Goal: Task Accomplishment & Management: Complete application form

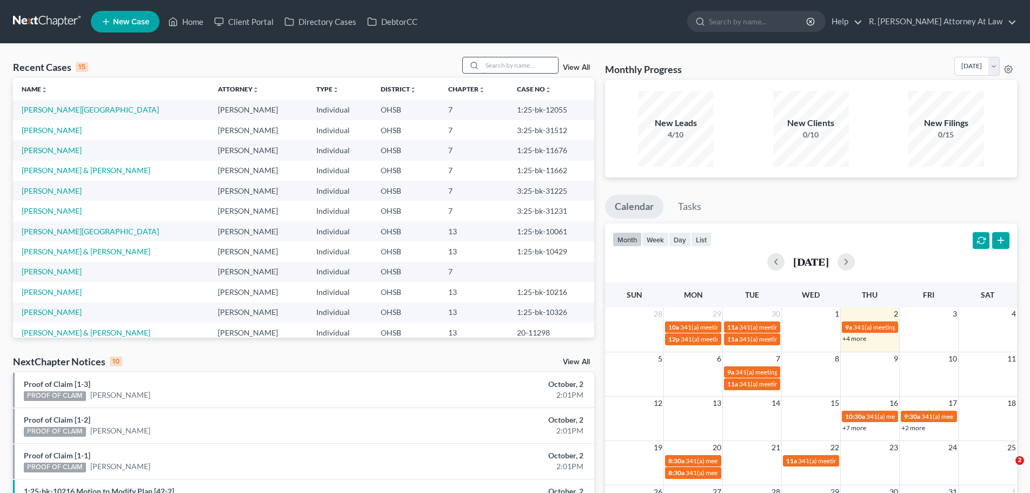
click at [495, 72] on div at bounding box center [510, 65] width 96 height 17
click at [507, 58] on input "search" at bounding box center [520, 65] width 76 height 16
type input "rose"
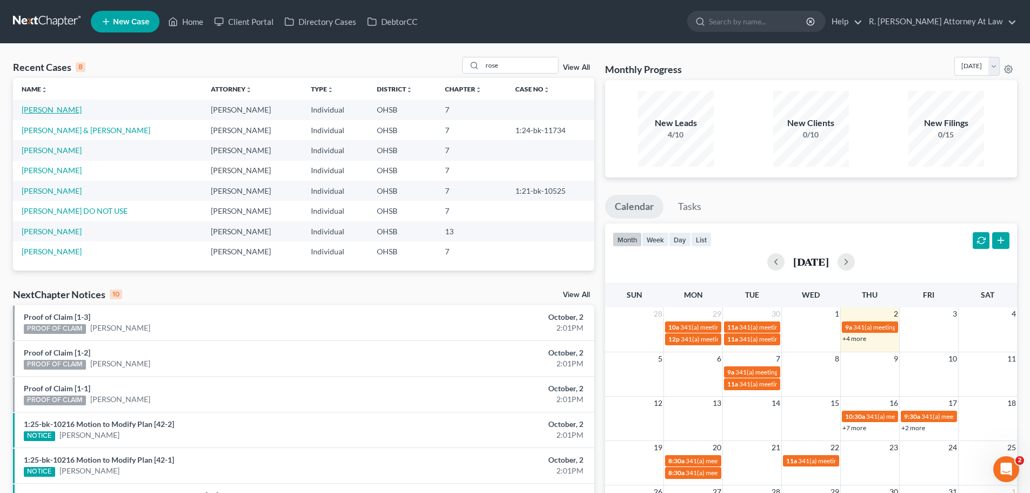
click at [59, 110] on link "[PERSON_NAME]" at bounding box center [52, 109] width 60 height 9
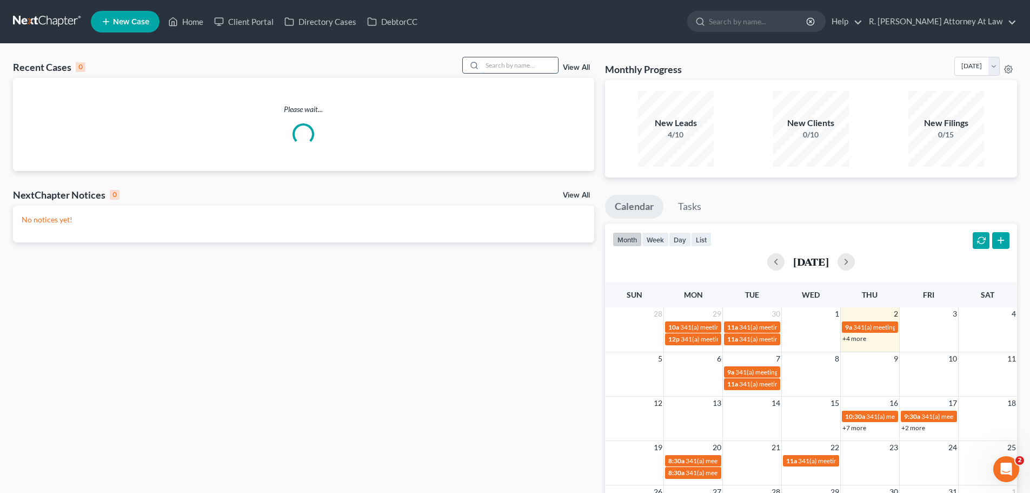
click at [519, 65] on input "search" at bounding box center [520, 65] width 76 height 16
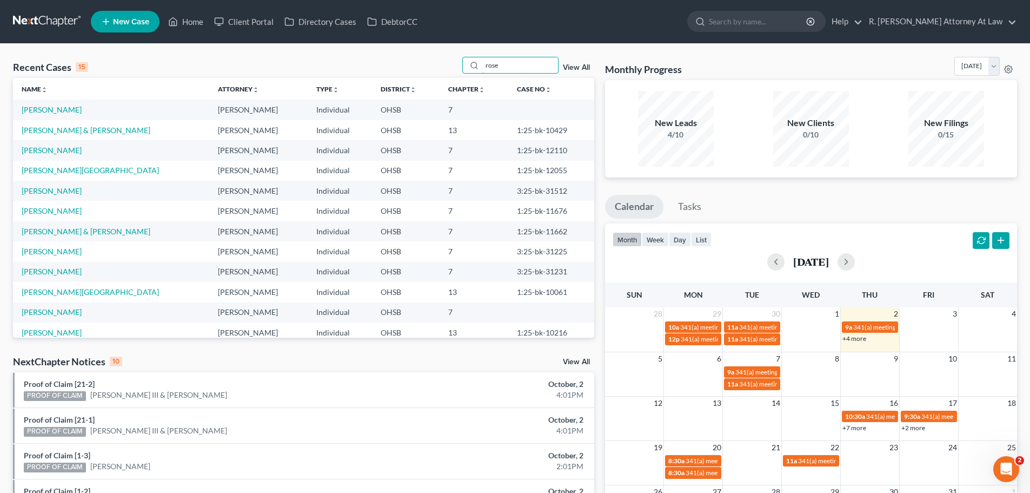
type input "rose"
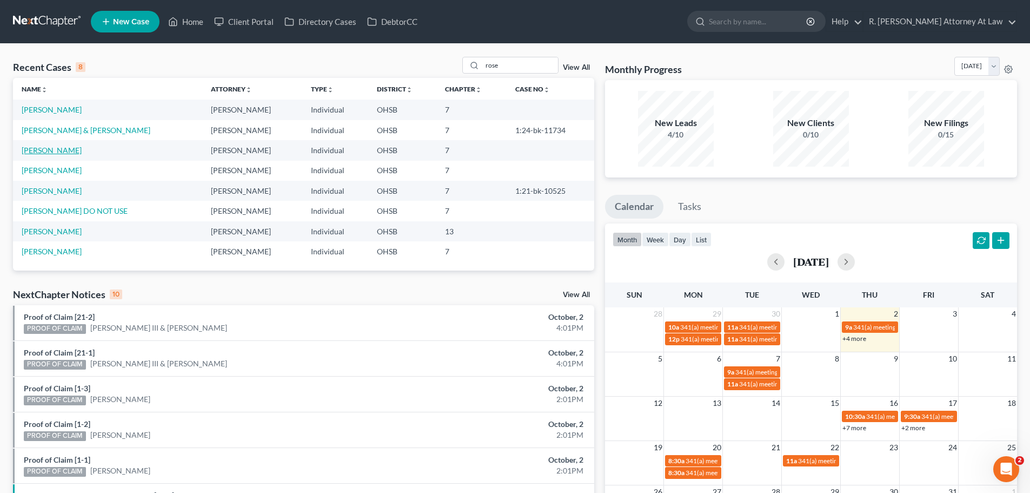
click at [57, 149] on link "[PERSON_NAME]" at bounding box center [52, 149] width 60 height 9
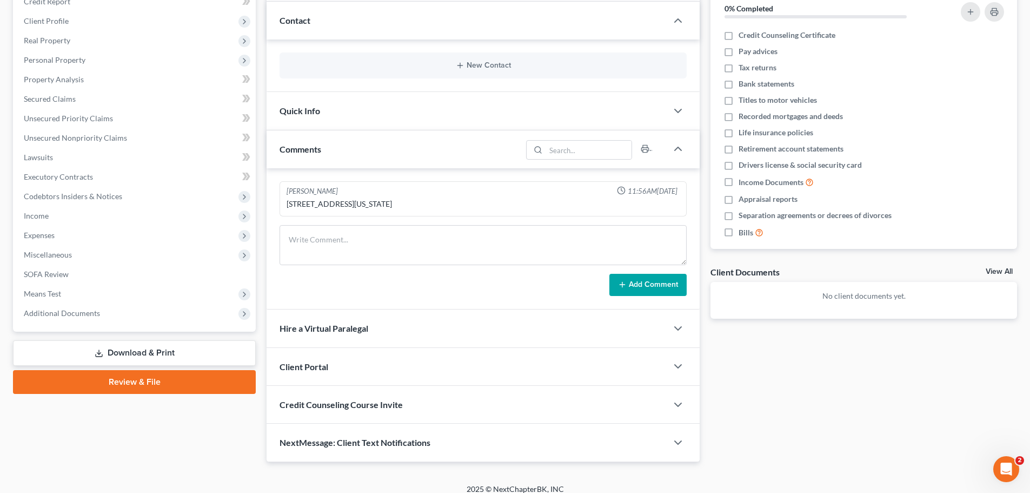
scroll to position [150, 0]
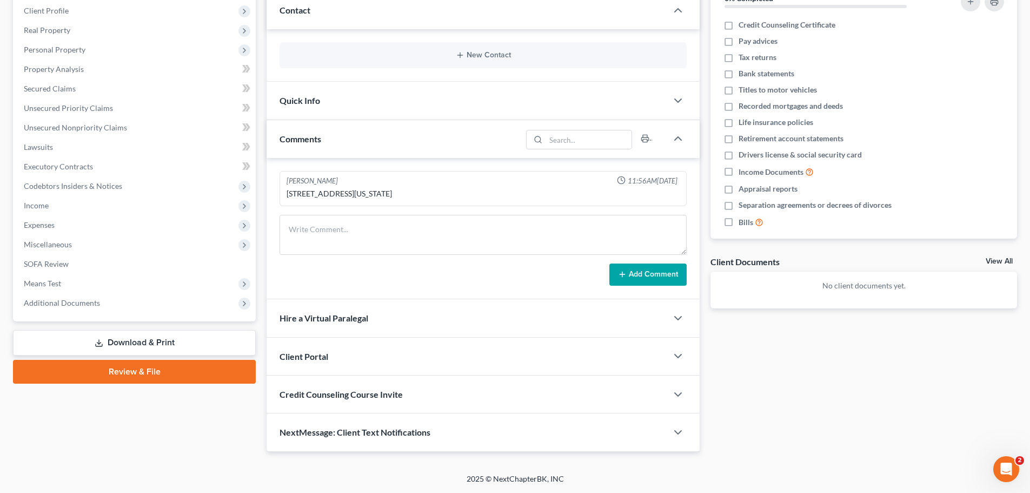
click at [141, 341] on link "Download & Print" at bounding box center [134, 342] width 243 height 25
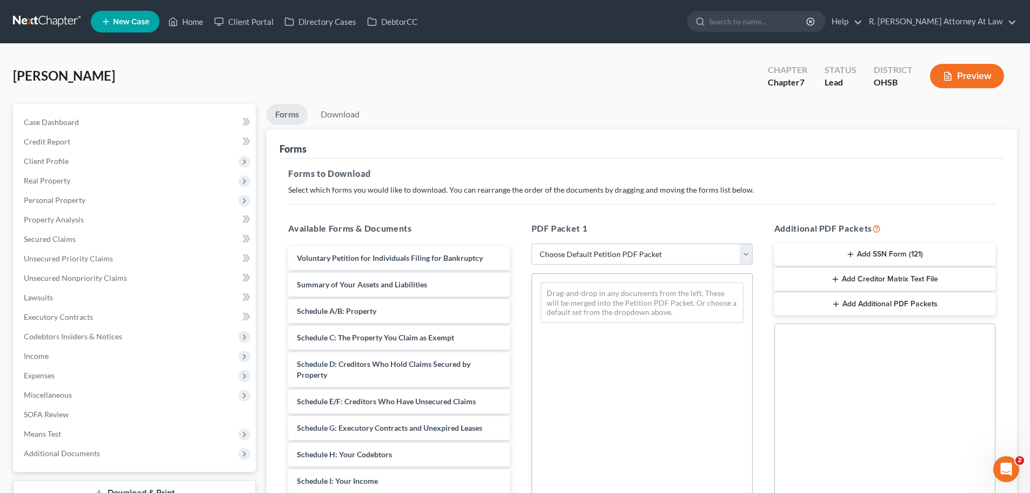
click at [572, 256] on select "Choose Default Petition PDF Packet Complete Bankruptcy Petition (all forms and …" at bounding box center [642, 254] width 221 height 22
select select "13"
click at [532, 243] on select "Choose Default Petition PDF Packet Complete Bankruptcy Petition (all forms and …" at bounding box center [642, 254] width 221 height 22
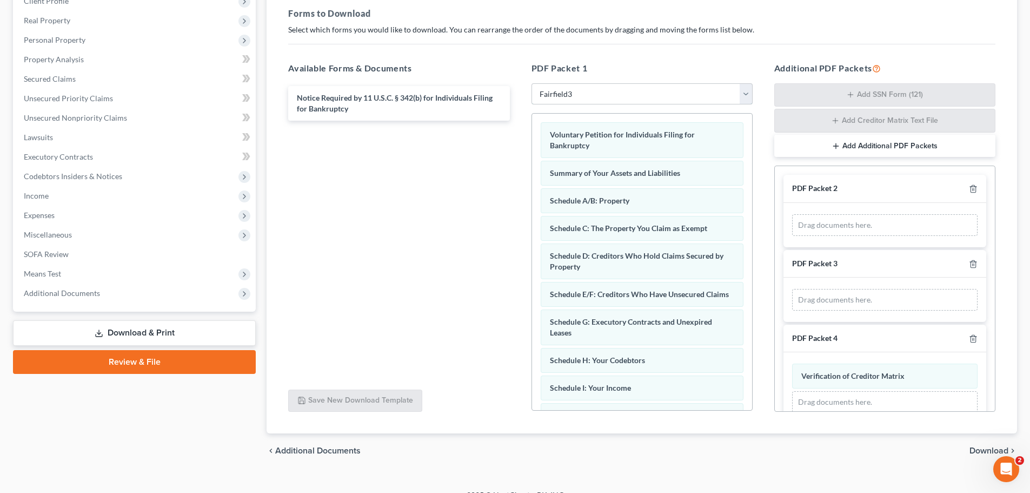
scroll to position [176, 0]
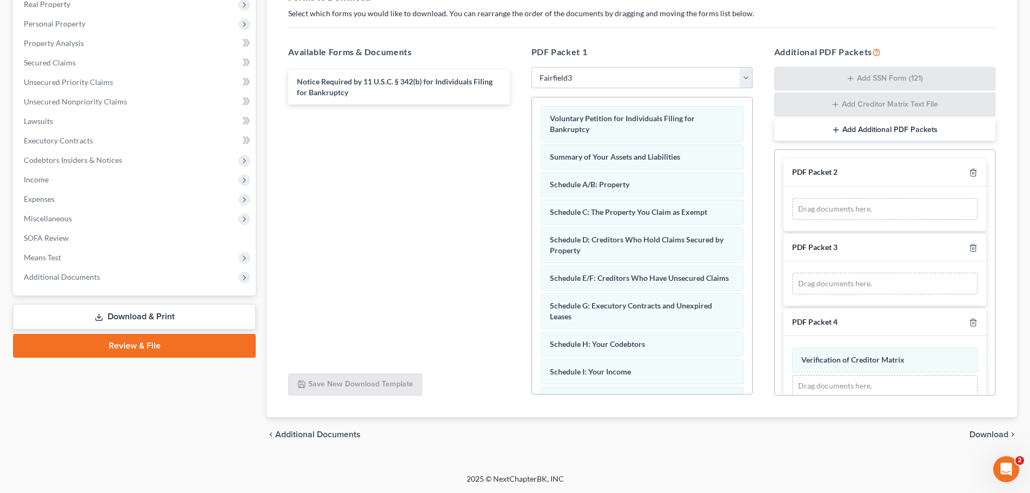
click at [975, 432] on span "Download" at bounding box center [989, 434] width 39 height 9
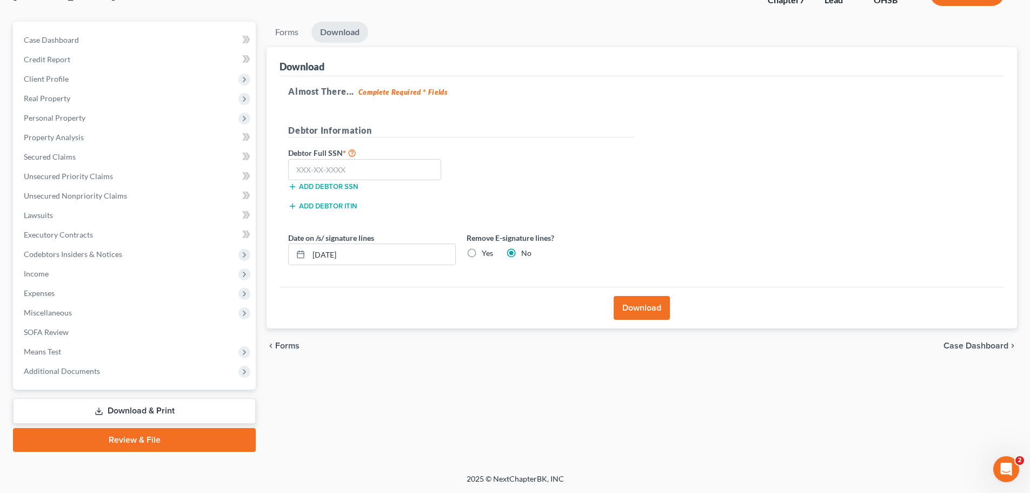
click at [634, 312] on button "Download" at bounding box center [642, 308] width 56 height 24
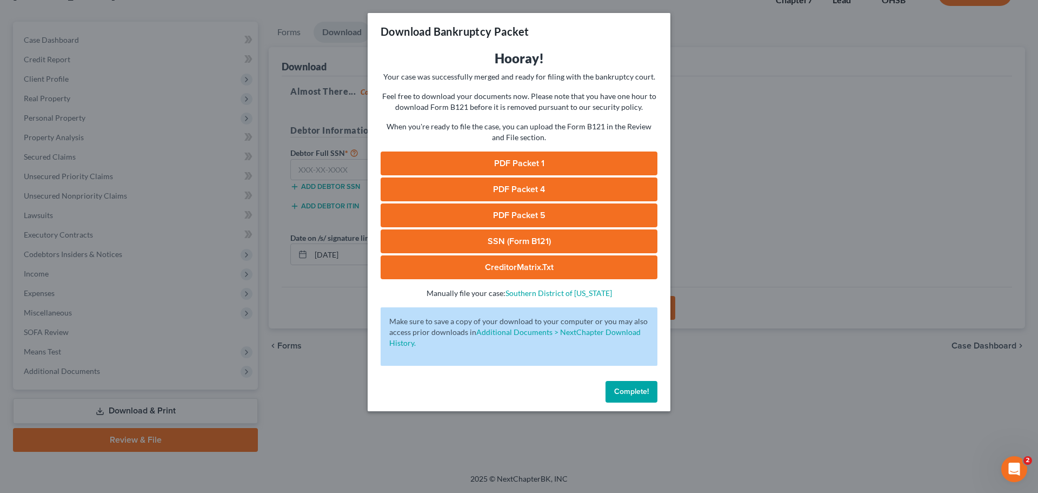
click at [559, 160] on link "PDF Packet 1" at bounding box center [519, 163] width 277 height 24
click at [624, 391] on span "Complete!" at bounding box center [631, 391] width 35 height 9
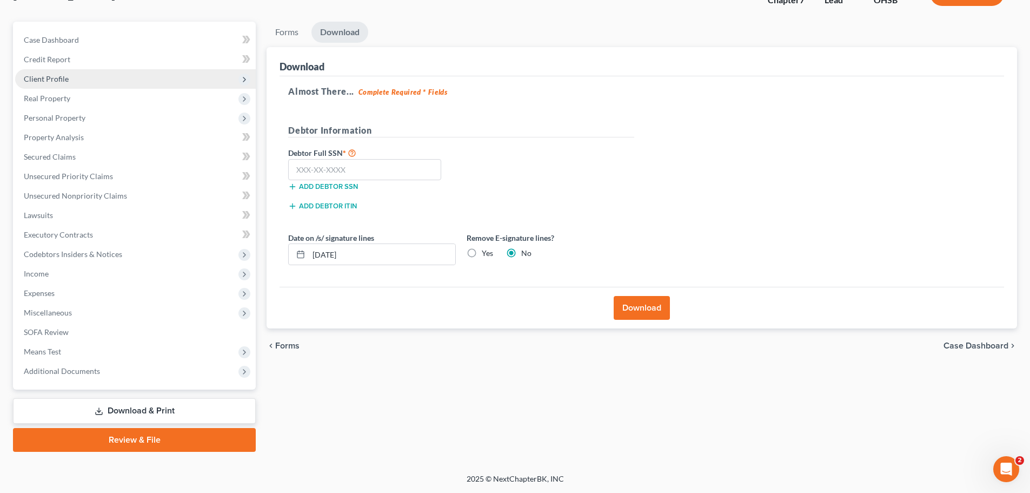
click at [65, 82] on span "Client Profile" at bounding box center [46, 78] width 45 height 9
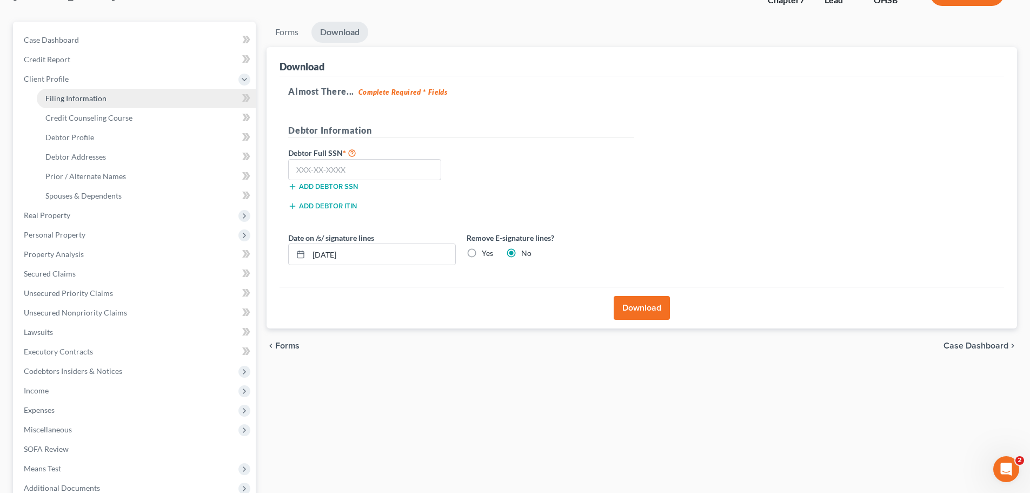
click at [99, 103] on link "Filing Information" at bounding box center [146, 98] width 219 height 19
select select "1"
select select "0"
select select "62"
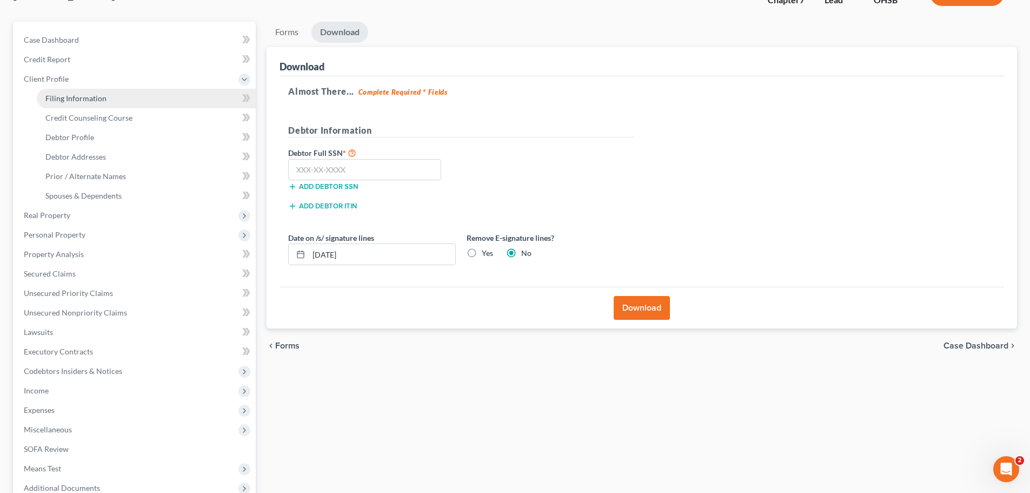
select select "36"
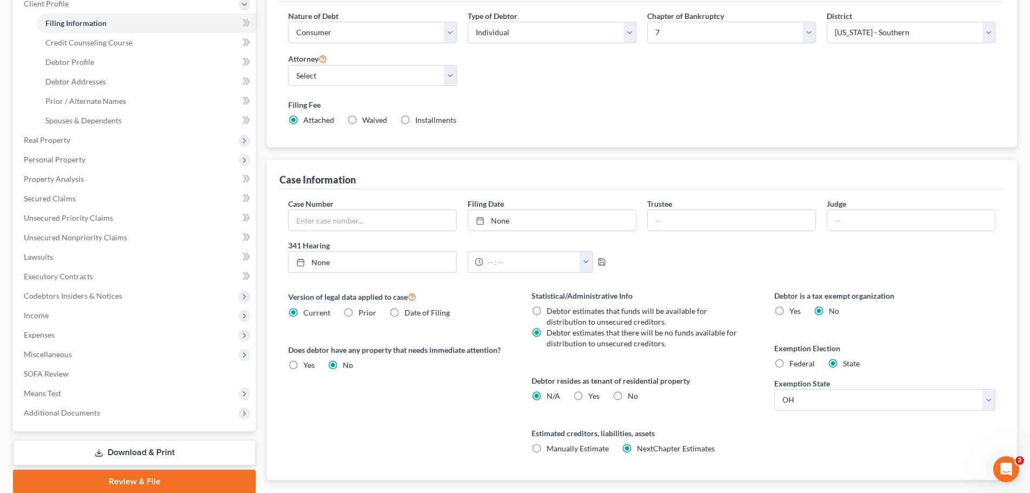
scroll to position [54, 0]
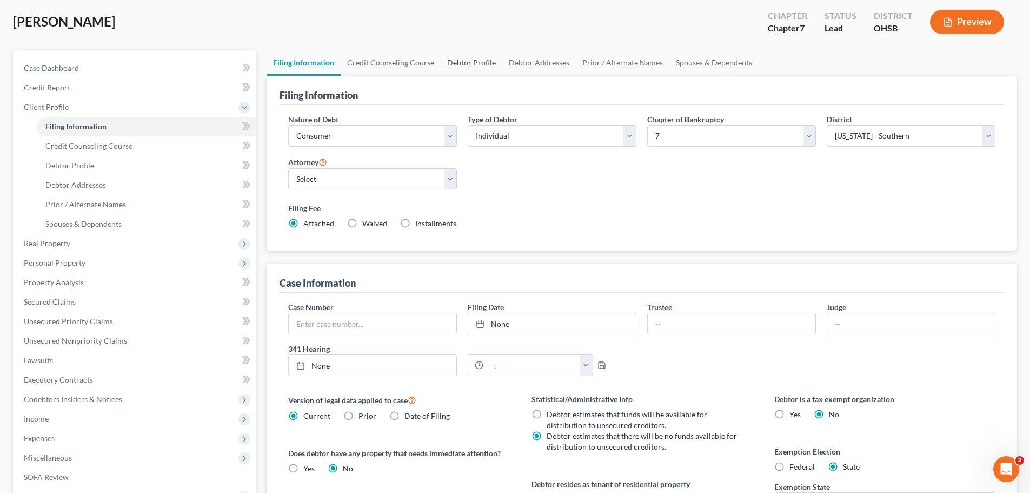
drag, startPoint x: 467, startPoint y: 62, endPoint x: 458, endPoint y: 73, distance: 14.2
click at [466, 62] on link "Debtor Profile" at bounding box center [472, 63] width 62 height 26
select select "0"
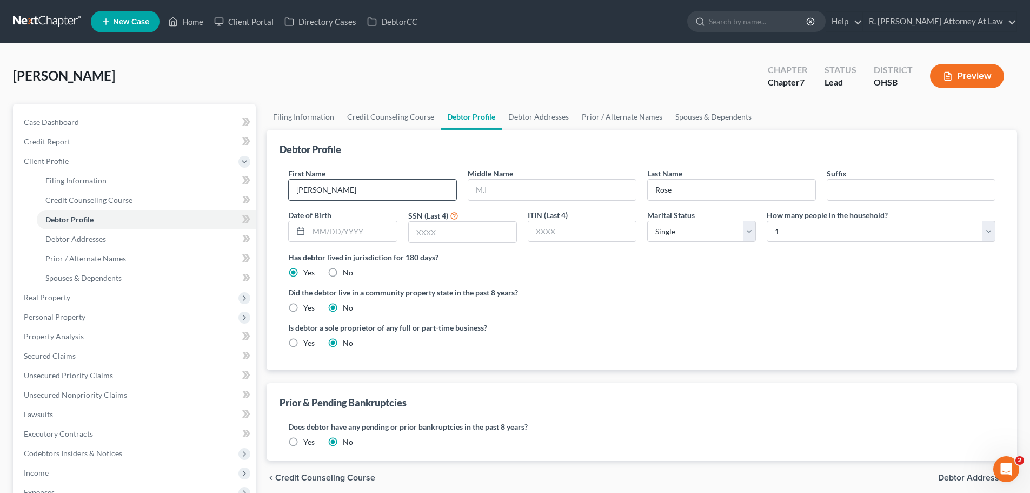
click at [388, 197] on input "[PERSON_NAME]" at bounding box center [373, 190] width 168 height 21
type input "[PERSON_NAME] DO NOT USE THIS VERSION"
click at [194, 25] on link "Home" at bounding box center [186, 21] width 46 height 19
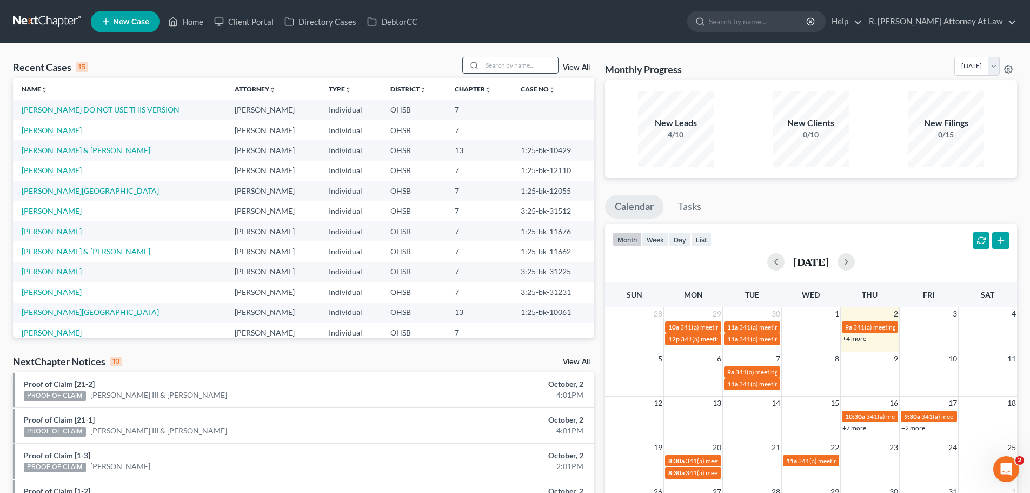
click at [495, 65] on input "search" at bounding box center [520, 65] width 76 height 16
type input "eve"
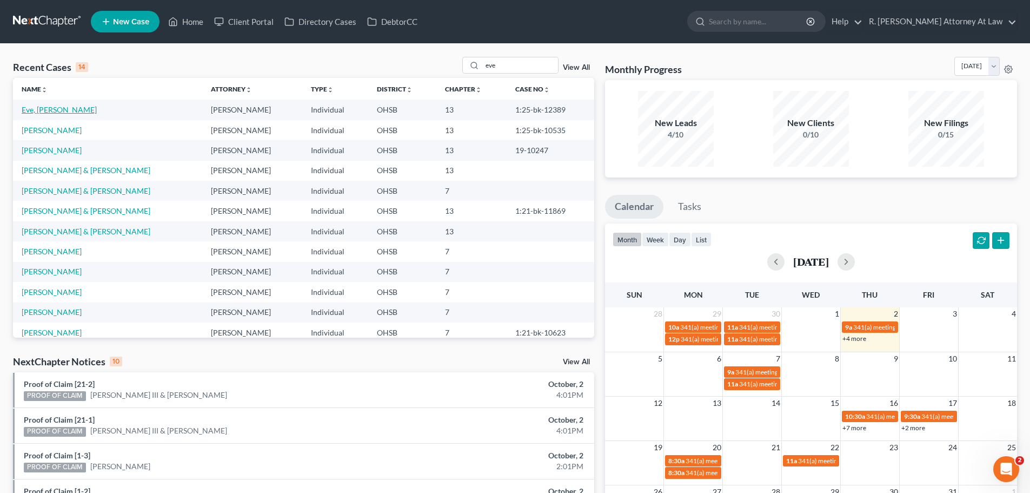
click at [41, 109] on link "Eve, [PERSON_NAME]" at bounding box center [59, 109] width 75 height 9
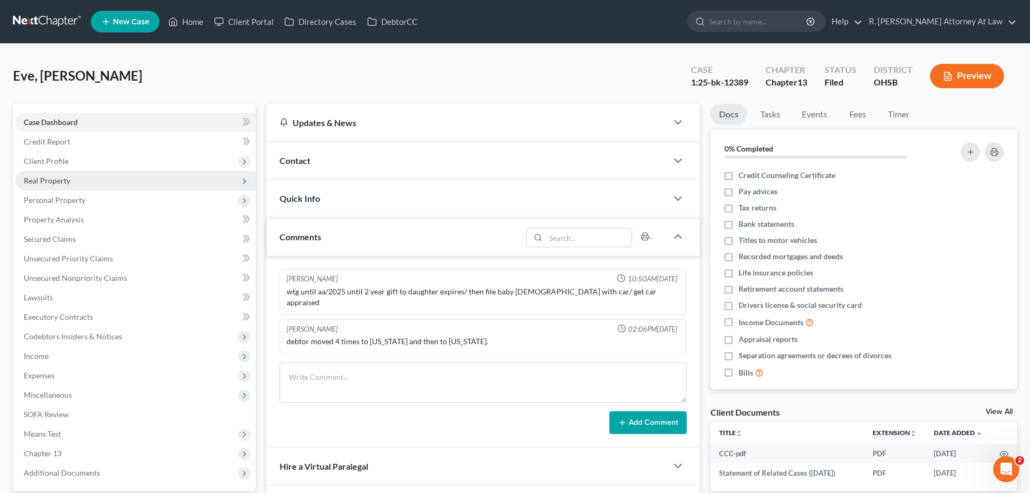
click at [43, 156] on span "Client Profile" at bounding box center [46, 160] width 45 height 9
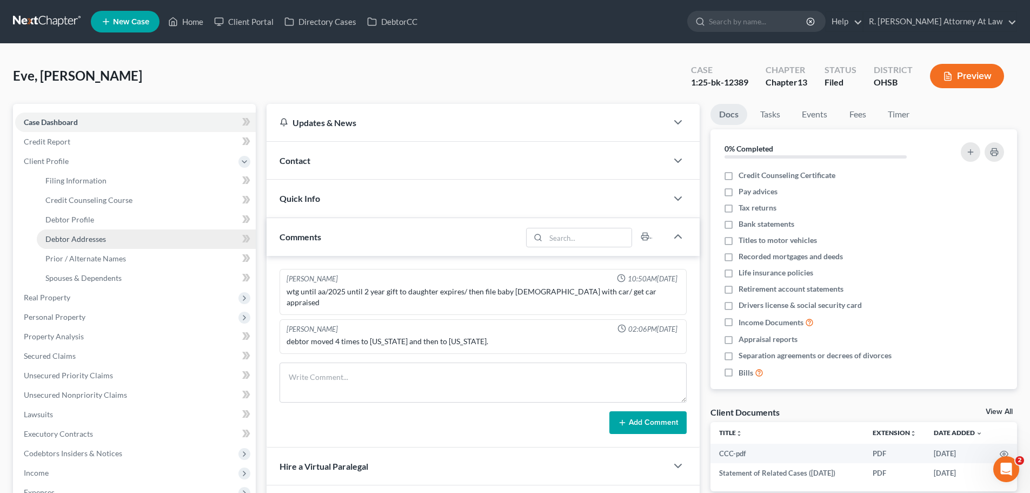
click at [82, 239] on span "Debtor Addresses" at bounding box center [75, 238] width 61 height 9
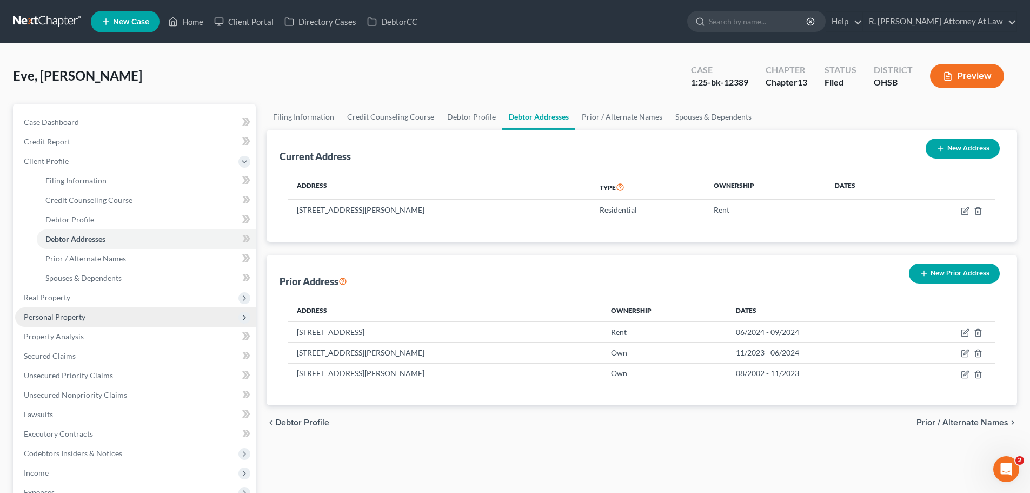
click at [80, 314] on span "Personal Property" at bounding box center [55, 316] width 62 height 9
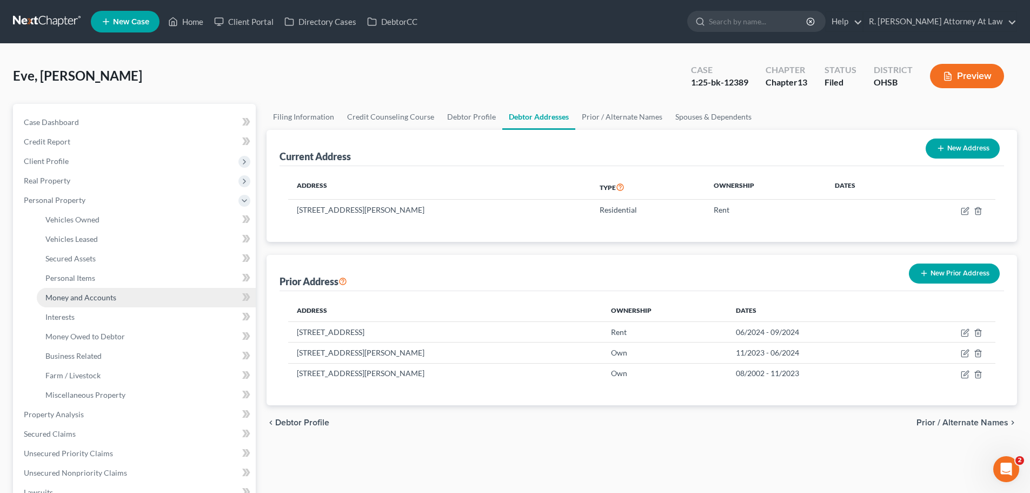
click at [81, 295] on span "Money and Accounts" at bounding box center [80, 297] width 71 height 9
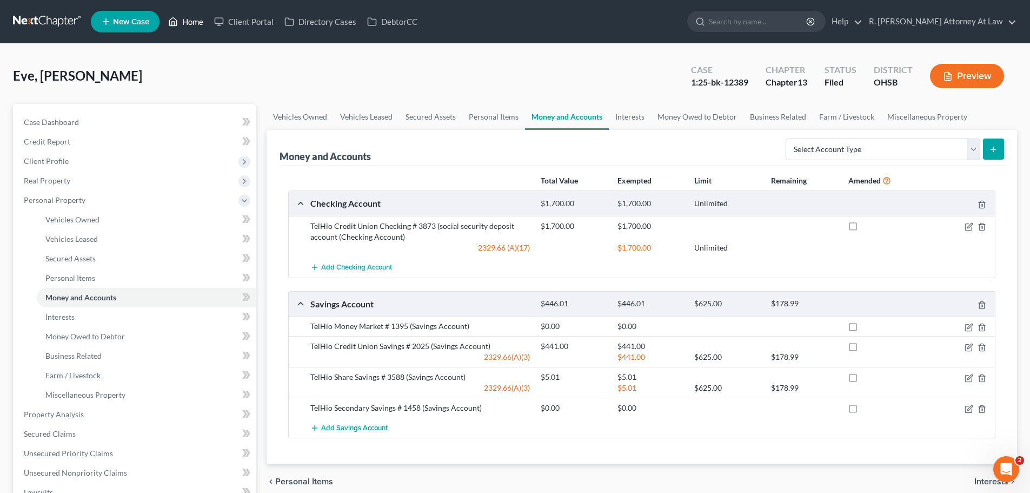
click at [192, 25] on link "Home" at bounding box center [186, 21] width 46 height 19
